Goal: Find specific page/section

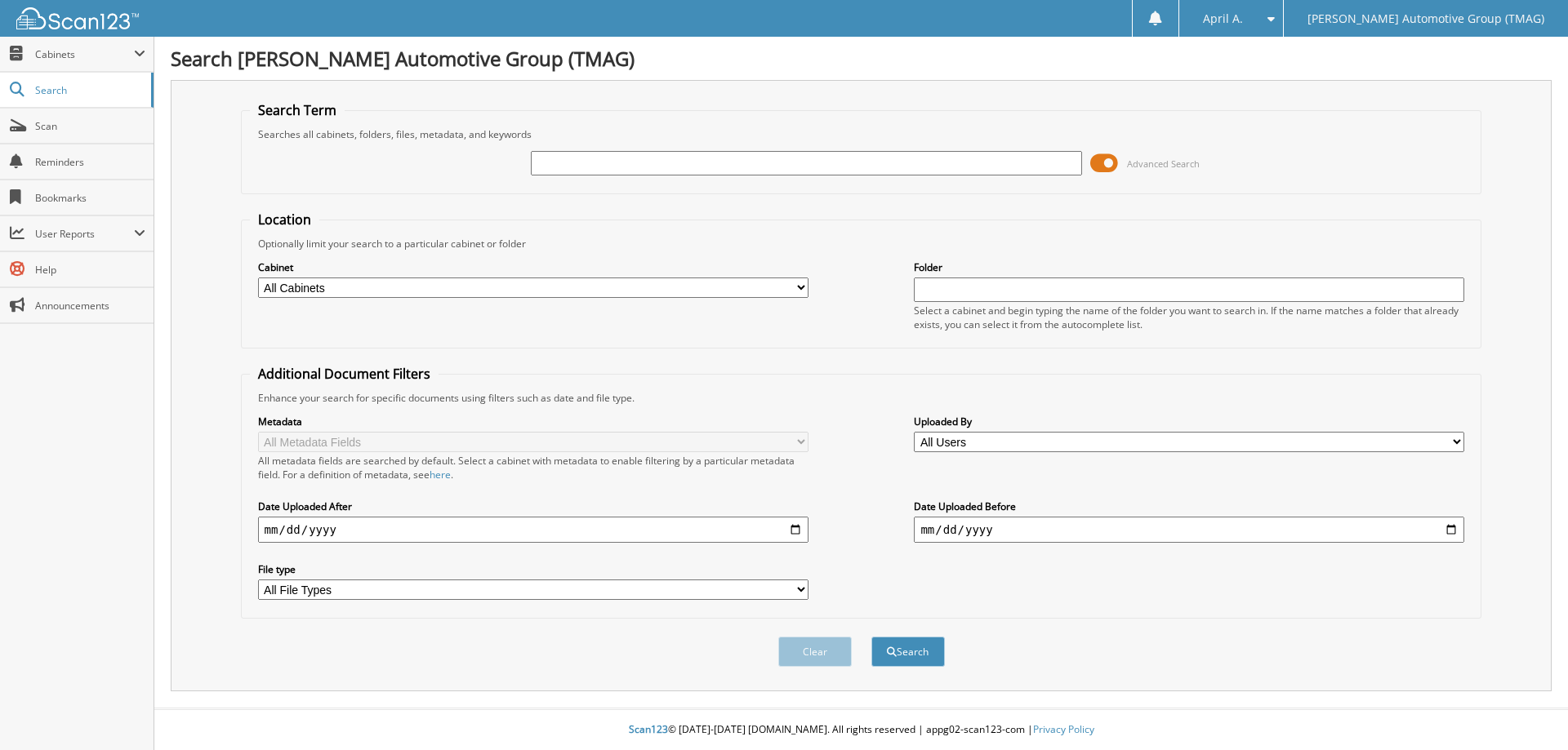
click at [546, 160] on input "text" at bounding box center [806, 163] width 551 height 25
type input "1071090"
click at [871, 637] on button "Search" at bounding box center [908, 651] width 73 height 30
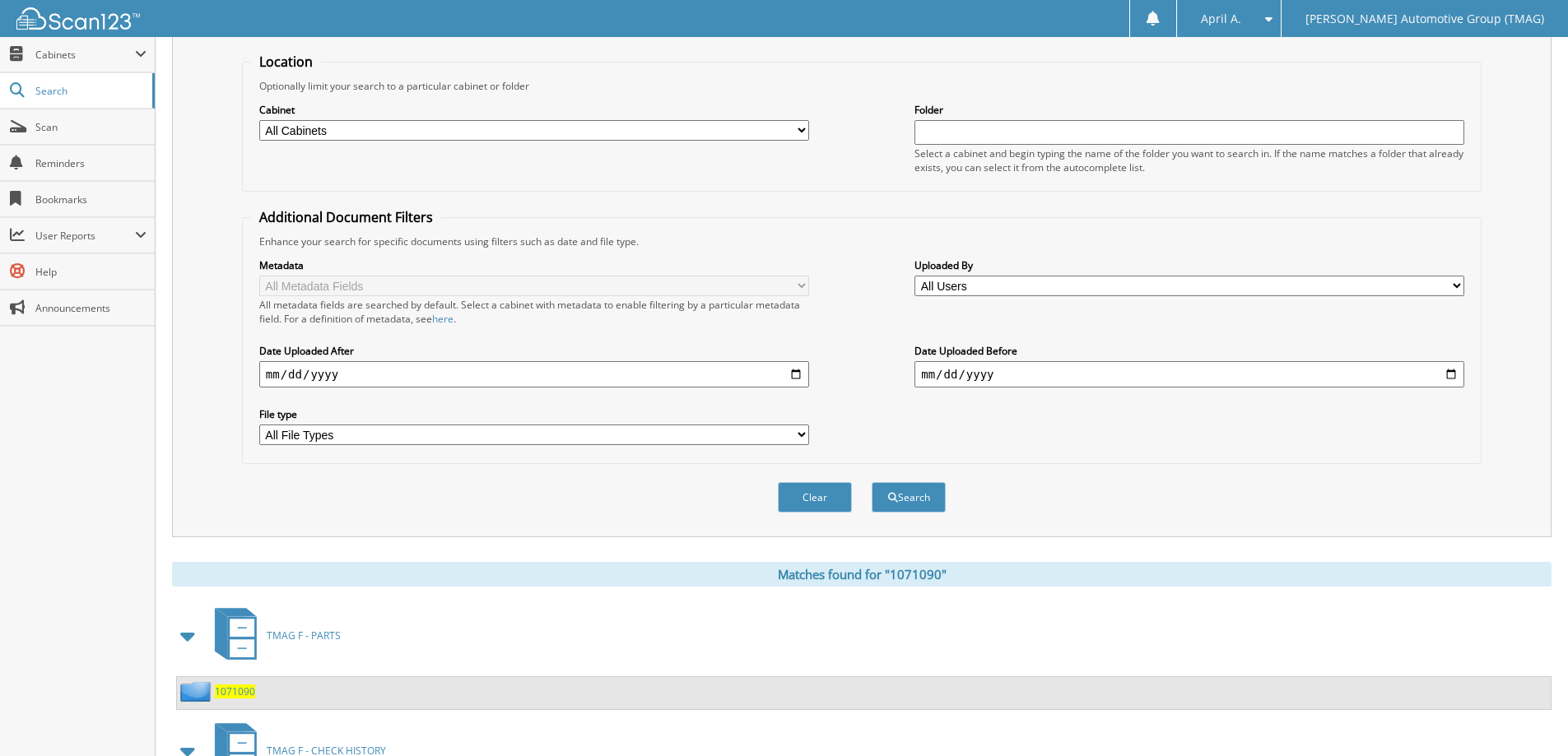
scroll to position [279, 0]
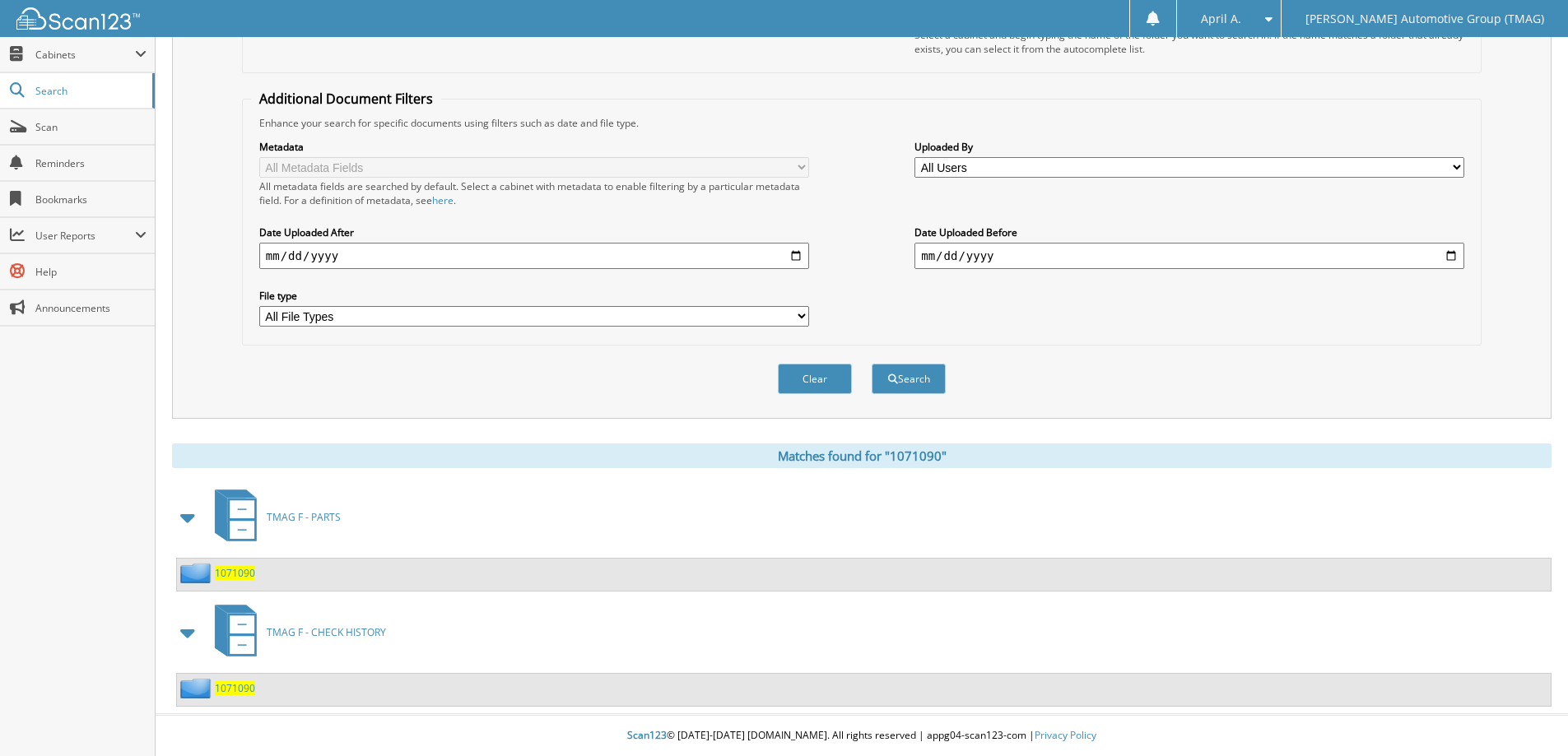
click at [226, 692] on span "1071090" at bounding box center [235, 688] width 40 height 14
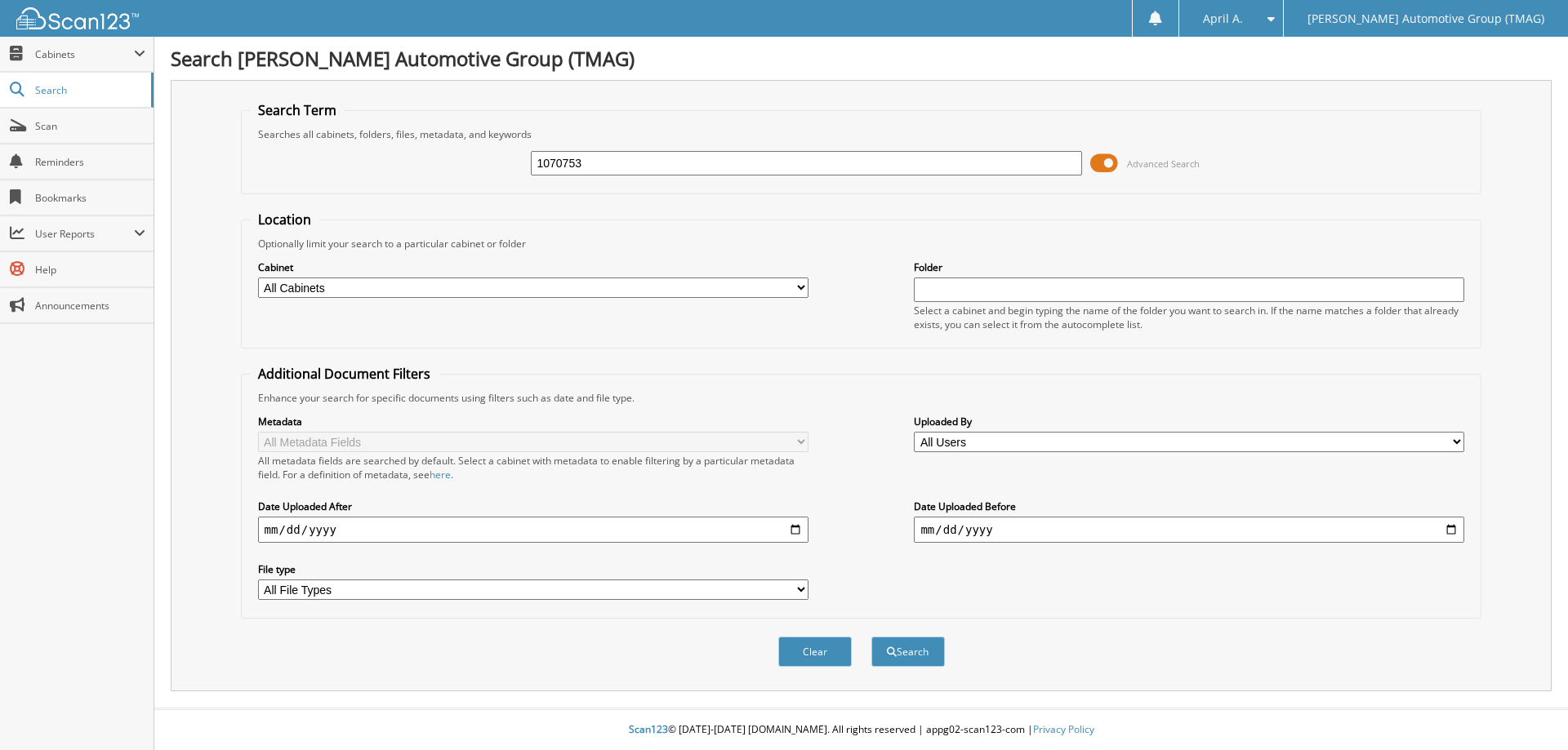
type input "1070753"
click at [871, 637] on button "Search" at bounding box center [908, 651] width 73 height 30
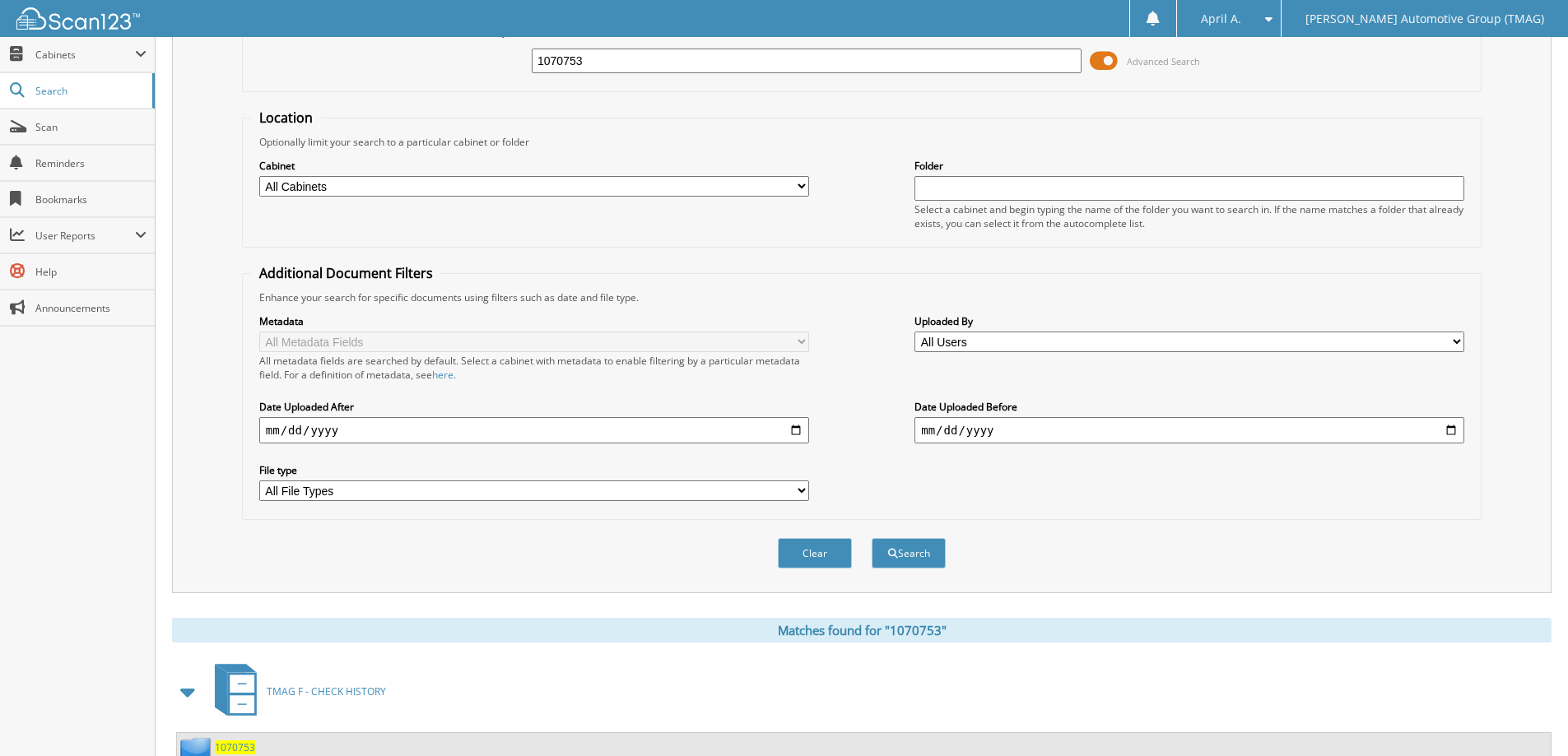
scroll to position [163, 0]
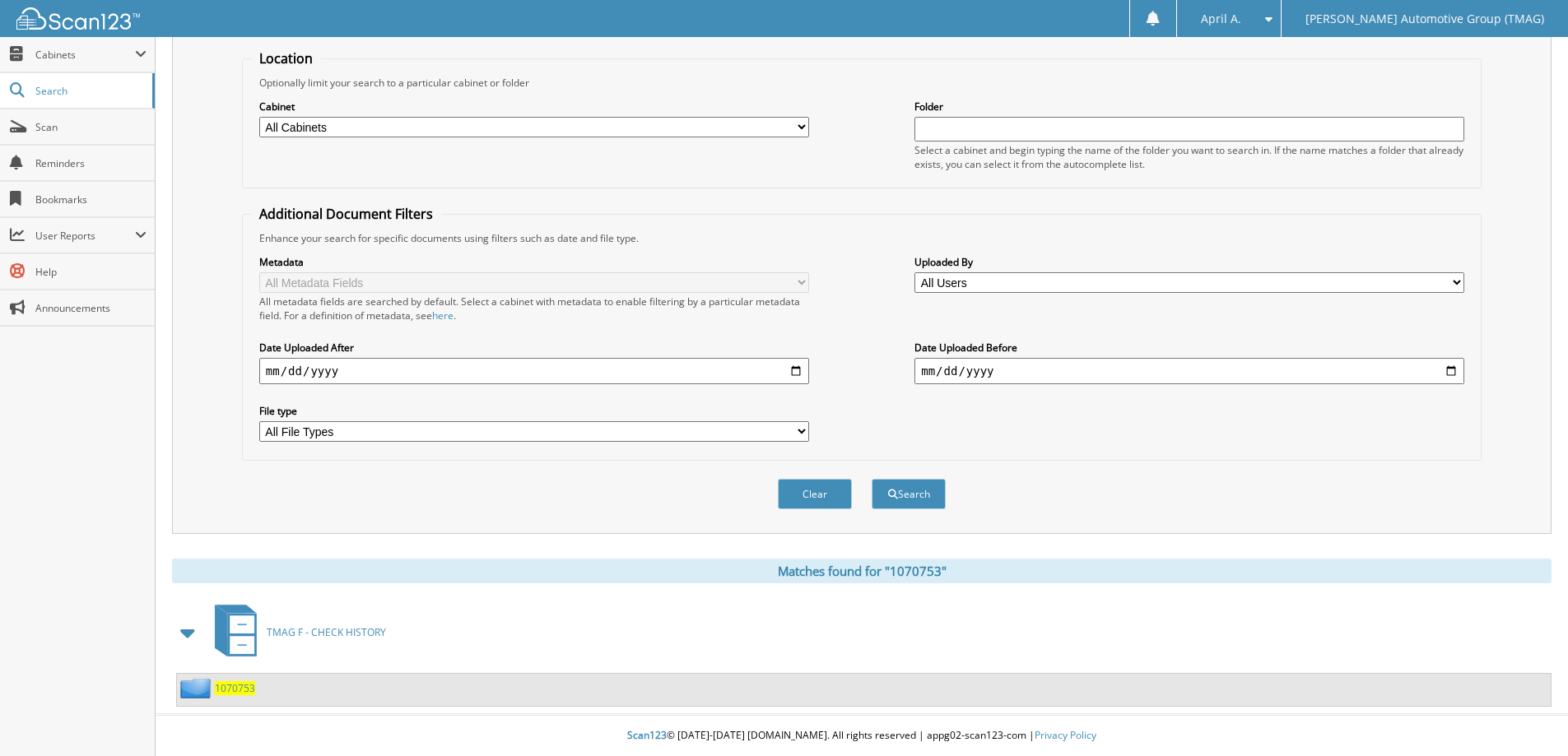
click at [228, 685] on span "1070753" at bounding box center [235, 688] width 40 height 14
